Goal: Task Accomplishment & Management: Manage account settings

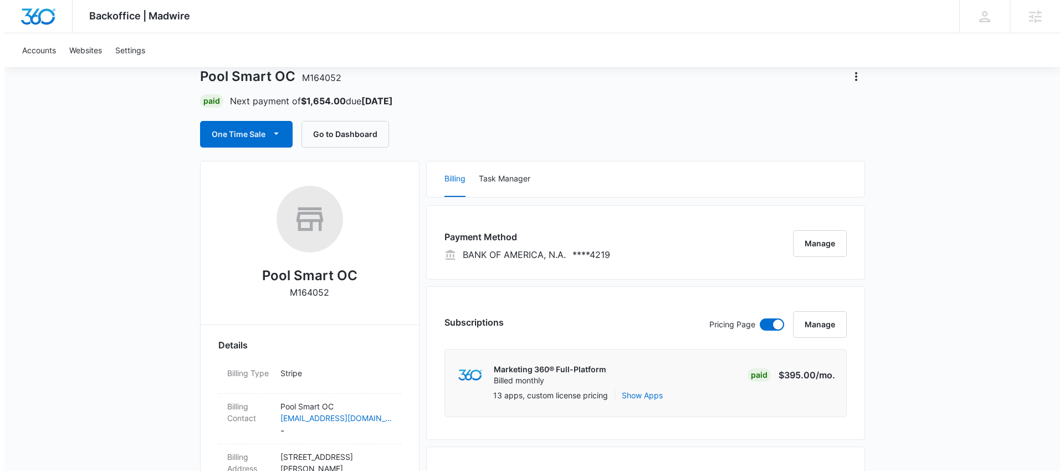
scroll to position [64, 0]
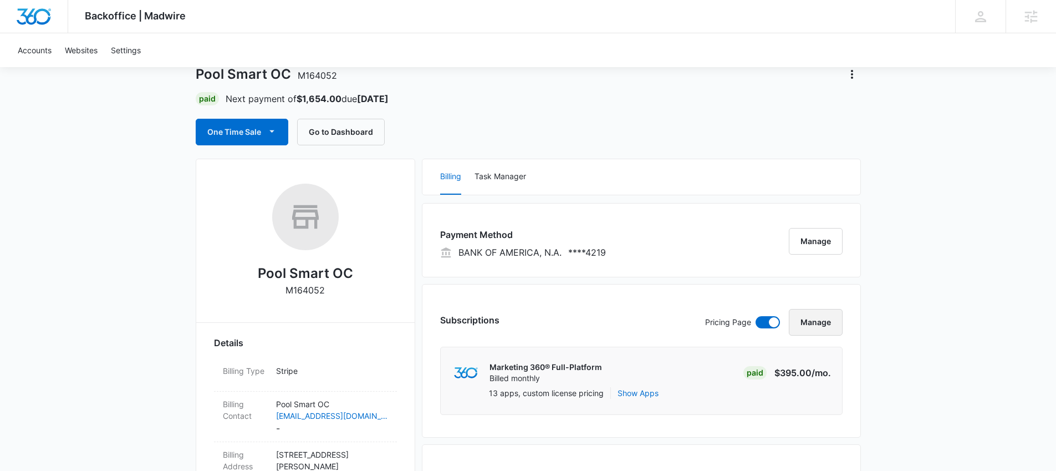
click at [816, 319] on button "Manage" at bounding box center [816, 322] width 54 height 27
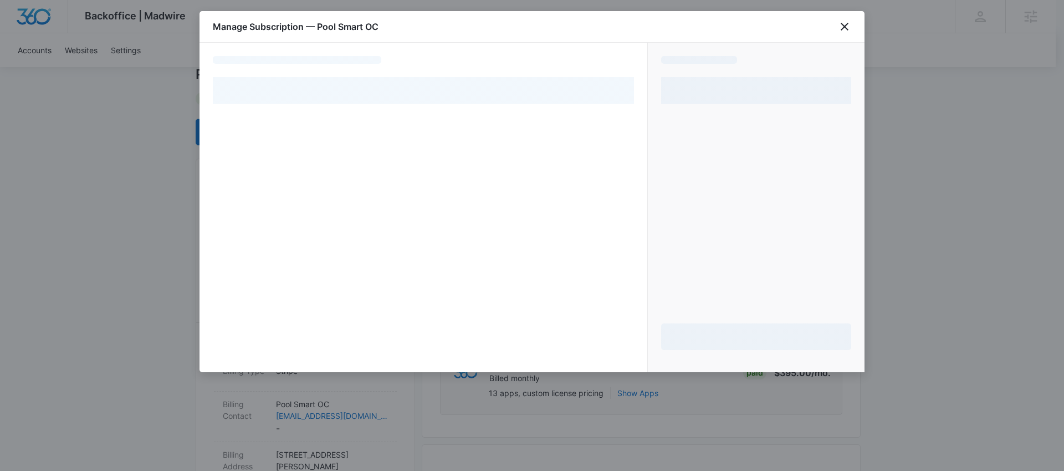
select select "pm_1R1aPmA4n8RTgNjURG9EDU5Y"
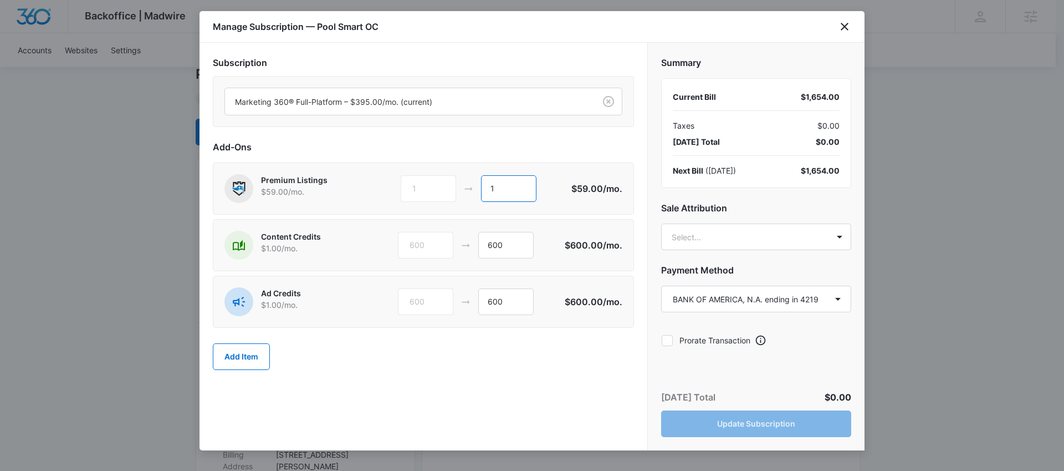
drag, startPoint x: 523, startPoint y: 183, endPoint x: 481, endPoint y: 181, distance: 41.7
click at [481, 181] on input "1" at bounding box center [508, 188] width 55 height 27
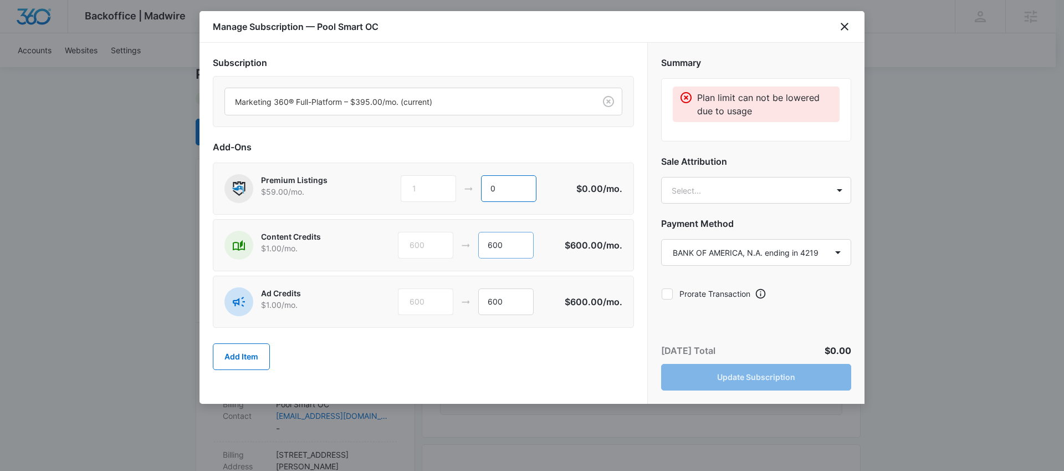
type input "0"
drag, startPoint x: 510, startPoint y: 247, endPoint x: 467, endPoint y: 248, distance: 43.8
click at [467, 248] on div "600 600" at bounding box center [481, 245] width 167 height 27
type input "0"
drag, startPoint x: 519, startPoint y: 300, endPoint x: 470, endPoint y: 303, distance: 48.9
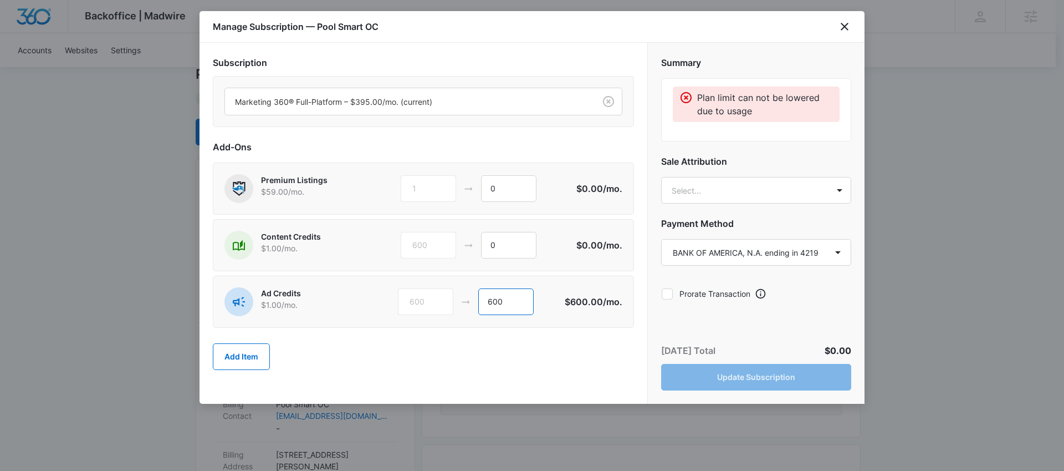
click at [470, 303] on div "600 600" at bounding box center [481, 301] width 167 height 27
type input "0"
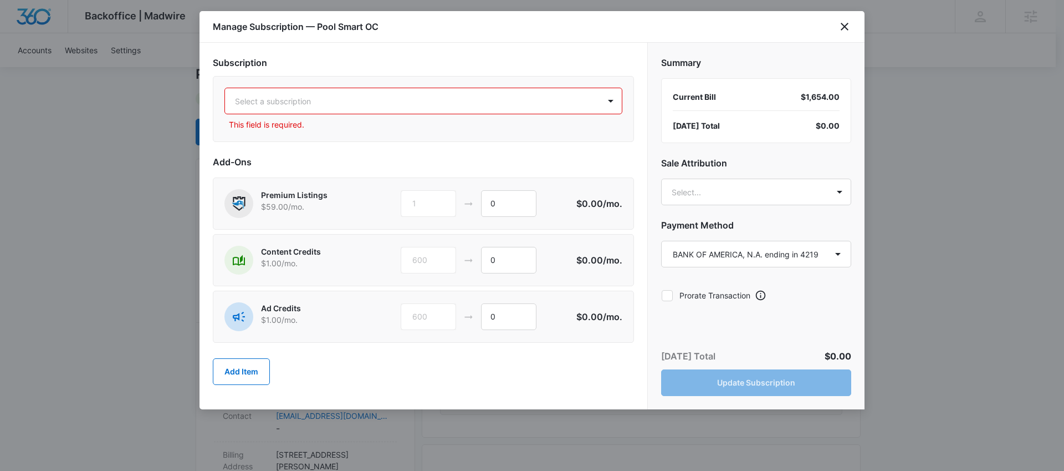
click at [353, 91] on div "Select a subscription" at bounding box center [412, 101] width 375 height 25
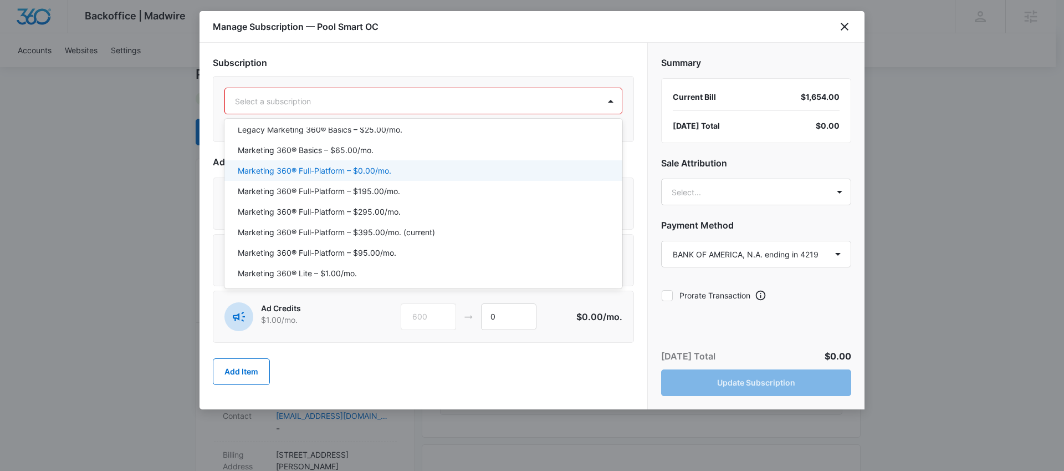
scroll to position [75, 0]
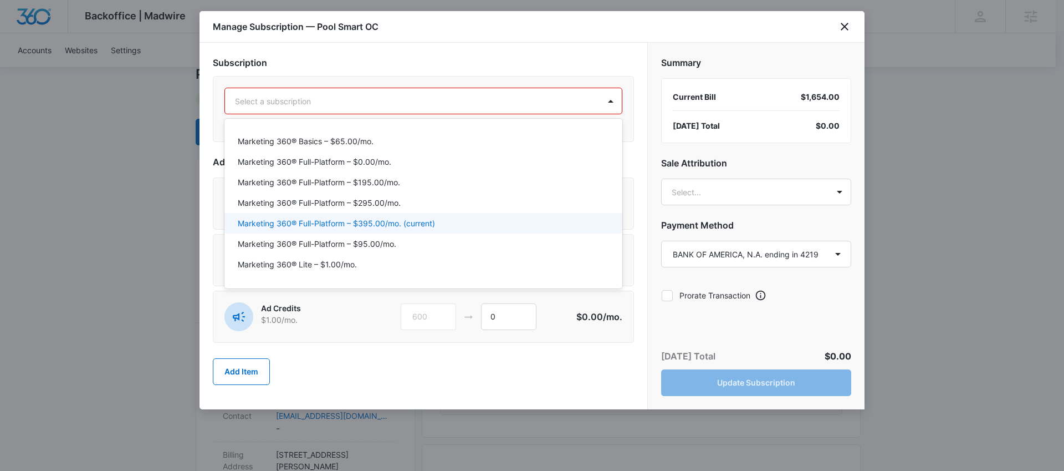
click at [393, 221] on p "Marketing 360® Full-Platform – $395.00/mo. (current)" at bounding box center [336, 223] width 197 height 12
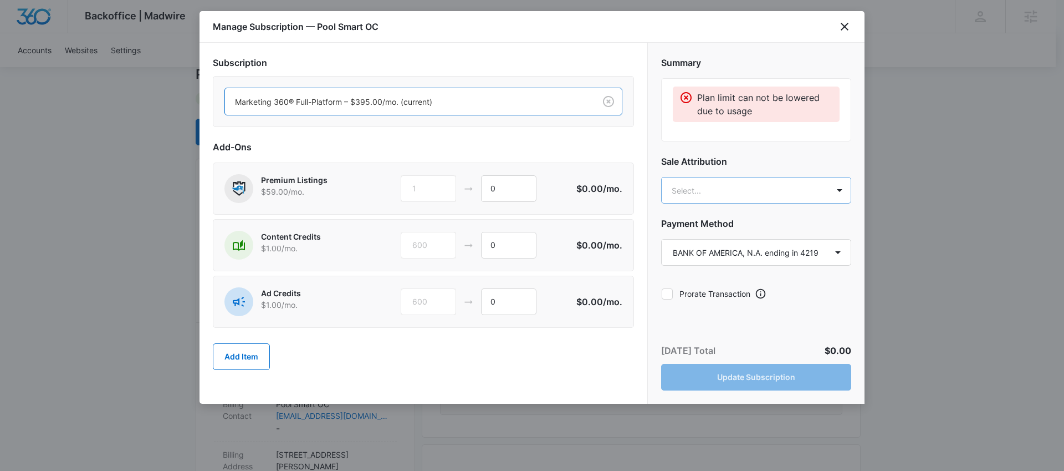
type input "alyssa"
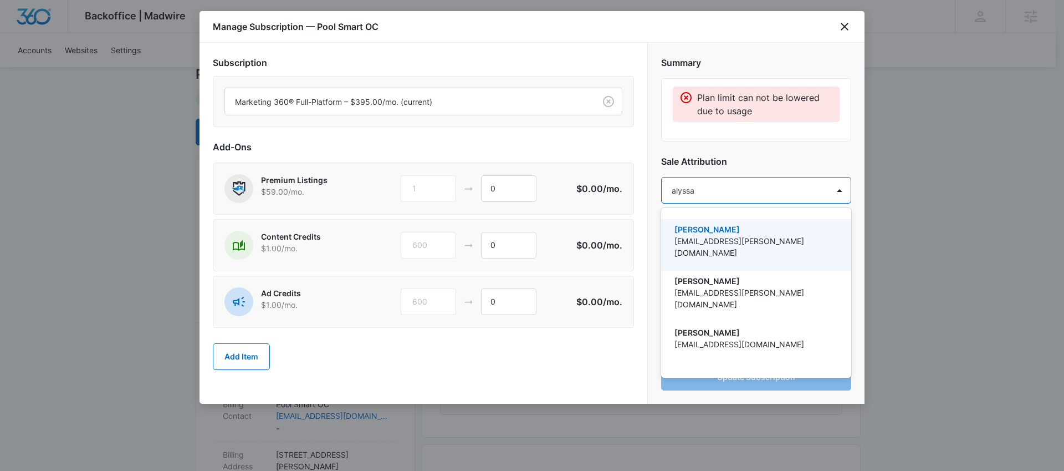
click at [707, 235] on p "[EMAIL_ADDRESS][PERSON_NAME][DOMAIN_NAME]" at bounding box center [754, 246] width 161 height 23
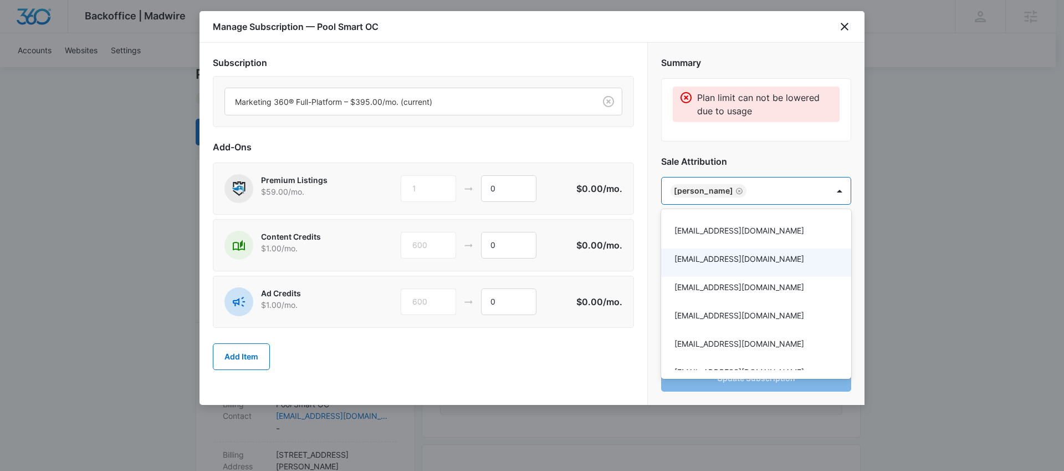
click at [697, 150] on div at bounding box center [532, 235] width 1064 height 471
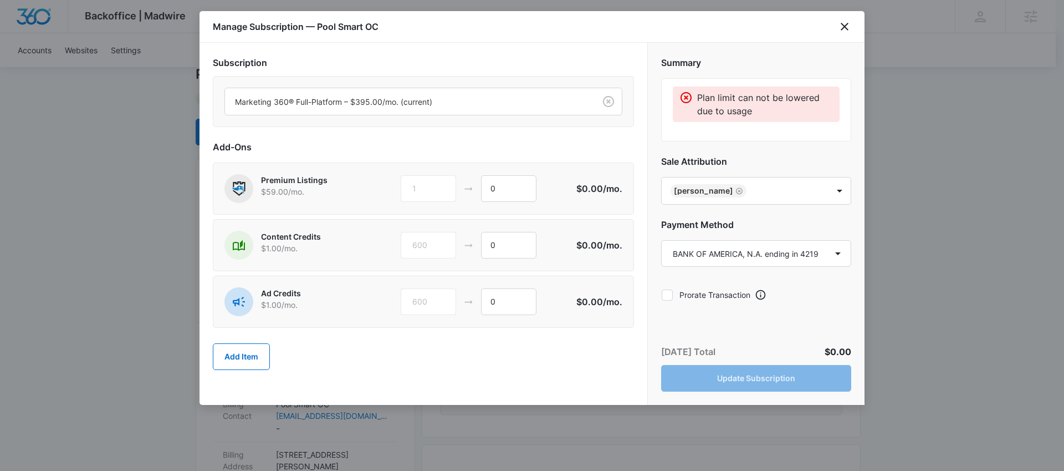
click at [758, 377] on div "[DATE] Total $0.00 Update Subscription" at bounding box center [756, 367] width 217 height 73
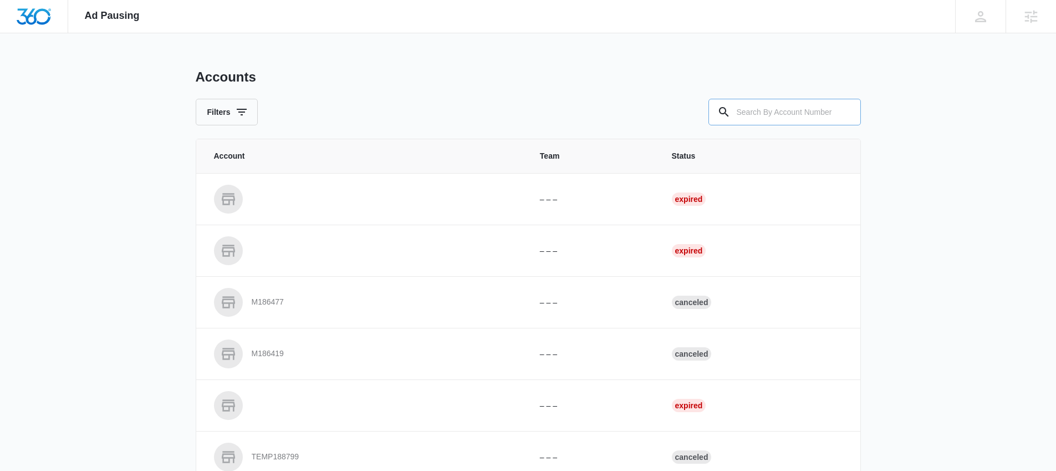
click at [787, 109] on input "text" at bounding box center [784, 112] width 152 height 27
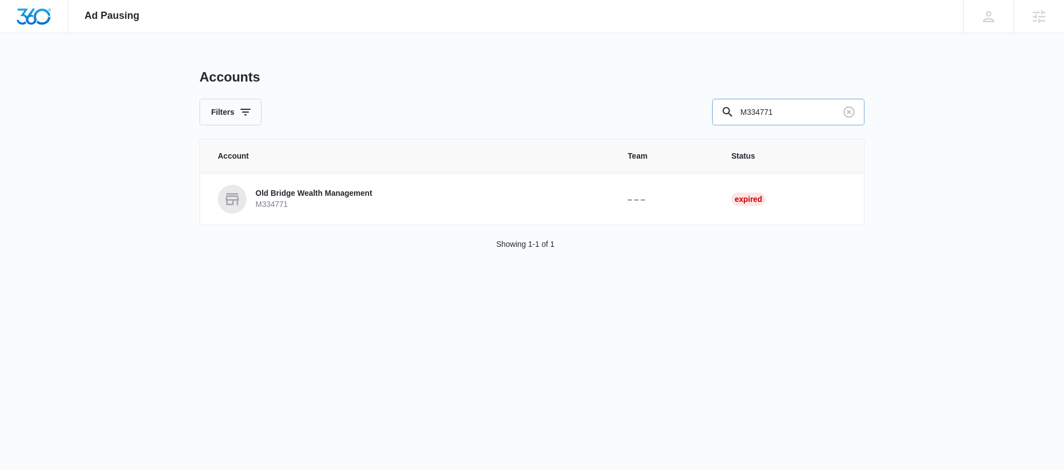
click at [772, 111] on input "M334771" at bounding box center [788, 112] width 152 height 27
type input "M334711"
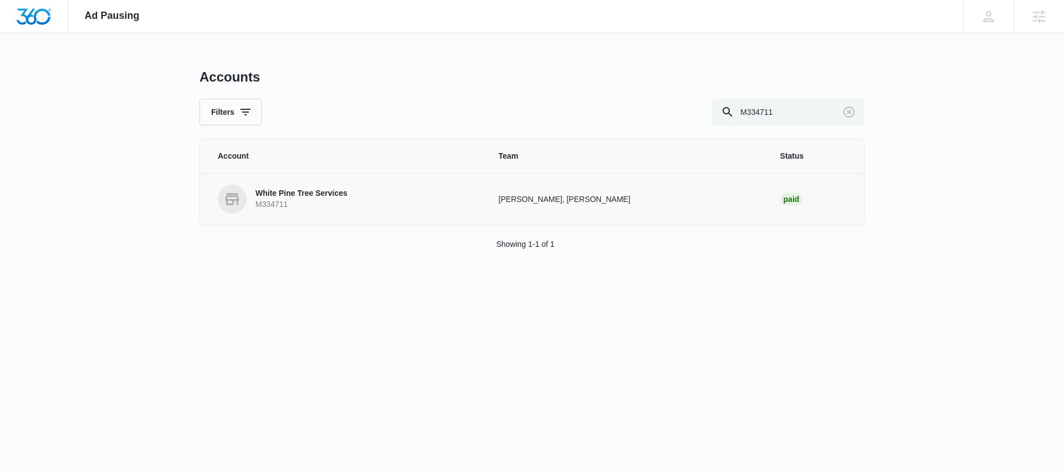
click at [300, 190] on p "White Pine Tree Services" at bounding box center [301, 193] width 92 height 11
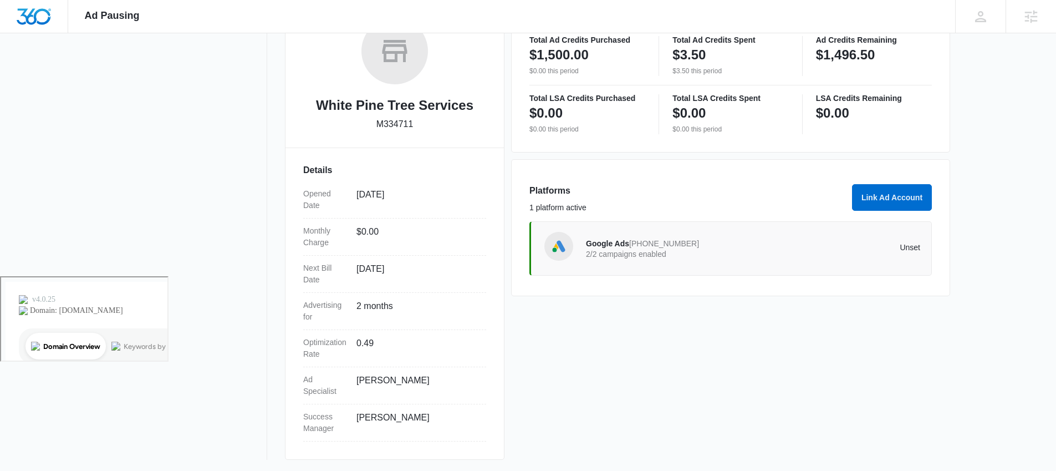
scroll to position [197, 0]
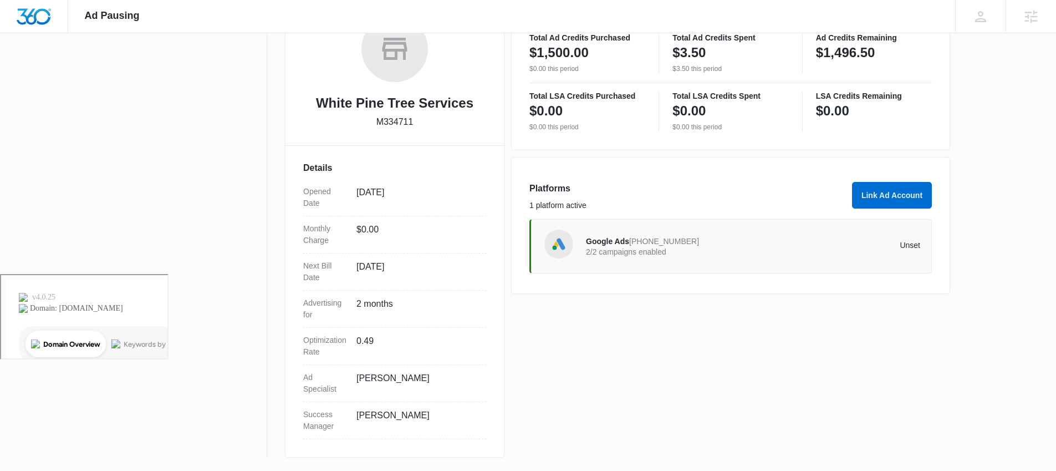
click at [648, 236] on div "Google Ads 816-633-9196 2/2 campaigns enabled" at bounding box center [669, 245] width 167 height 23
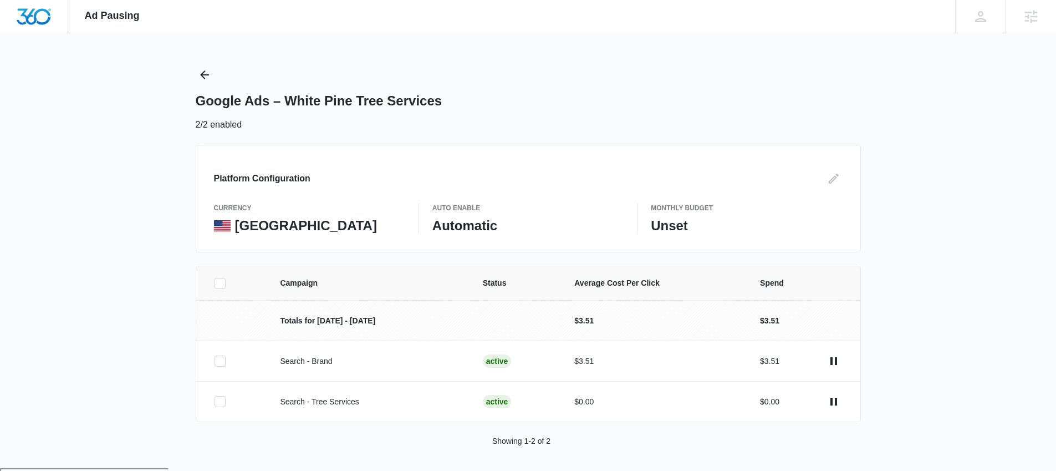
scroll to position [6, 0]
